Goal: Find contact information: Find contact information

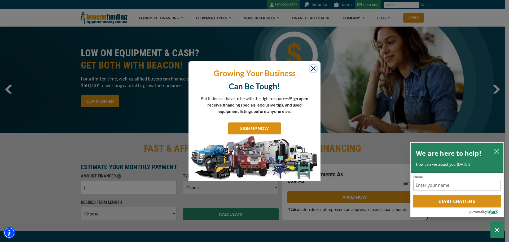
click at [313, 70] on button "Close" at bounding box center [313, 68] width 6 height 6
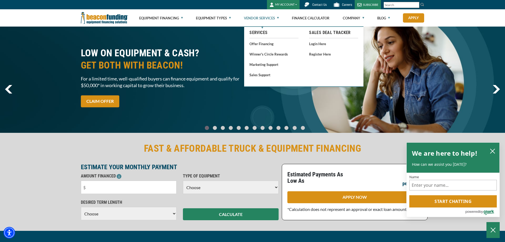
click at [269, 18] on link "Vendor Services" at bounding box center [261, 18] width 35 height 17
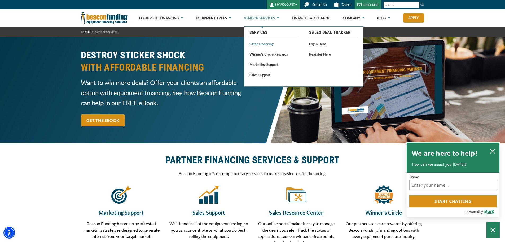
click at [268, 41] on link "Offer Financing" at bounding box center [274, 43] width 49 height 7
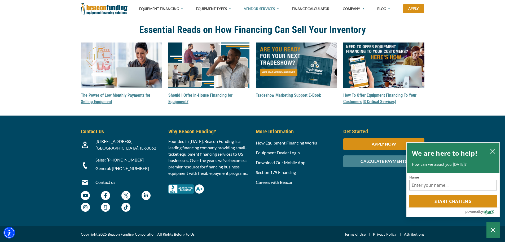
scroll to position [1678, 0]
click at [493, 149] on icon "close chatbox" at bounding box center [492, 150] width 5 height 5
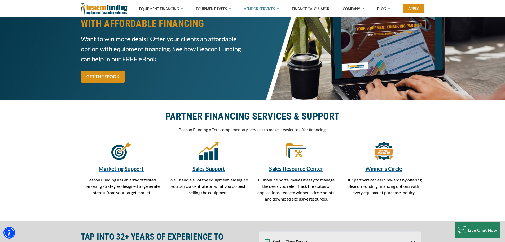
scroll to position [0, 0]
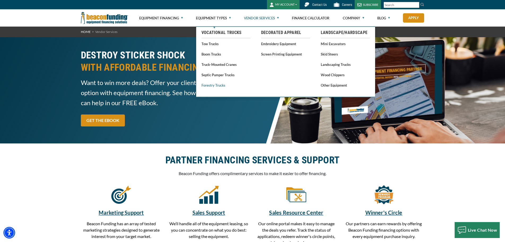
click at [219, 84] on link "Forestry Trucks" at bounding box center [226, 85] width 49 height 7
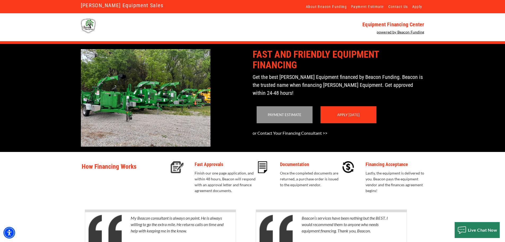
click at [290, 133] on link "or Contact Your Financing Consultant >>" at bounding box center [290, 132] width 75 height 5
click at [295, 134] on link "or Contact Your Financing Consultant >>" at bounding box center [290, 132] width 75 height 5
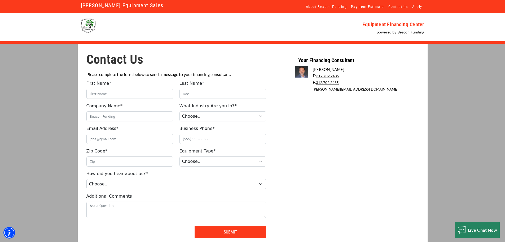
click at [301, 73] on img at bounding box center [301, 71] width 13 height 11
click at [297, 72] on img at bounding box center [301, 71] width 13 height 11
click at [318, 89] on link "[PERSON_NAME][EMAIL_ADDRESS][DOMAIN_NAME]" at bounding box center [355, 89] width 85 height 4
click at [298, 69] on img at bounding box center [301, 71] width 13 height 11
click at [300, 73] on img at bounding box center [301, 71] width 13 height 11
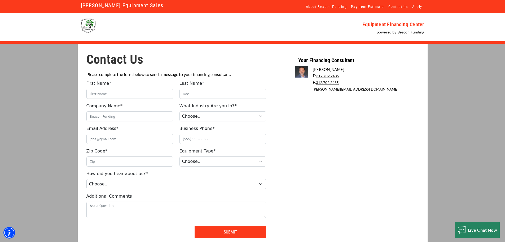
click at [300, 73] on img at bounding box center [301, 71] width 13 height 11
